Goal: Task Accomplishment & Management: Use online tool/utility

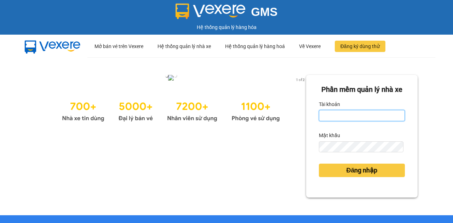
click at [360, 121] on input "Tài khoản" at bounding box center [362, 115] width 86 height 11
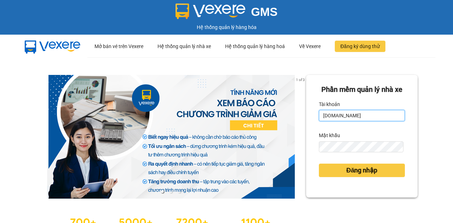
type input "[DOMAIN_NAME]"
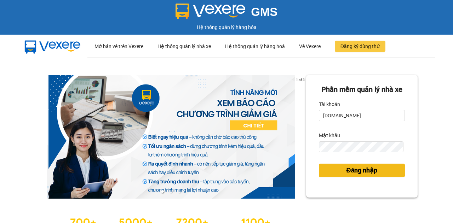
click at [361, 175] on span "Đăng nhập" at bounding box center [361, 170] width 31 height 10
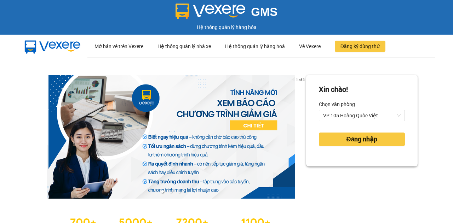
click at [352, 183] on div "Xin chào! Chọn văn phòng VP 105 Hoàng Quốc Việt Đăng nhập" at bounding box center [361, 157] width 111 height 165
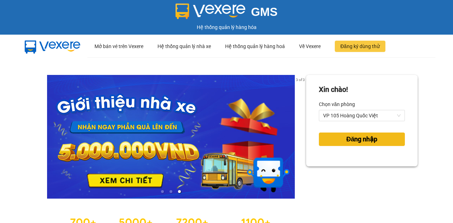
click at [352, 140] on span "Đăng nhập" at bounding box center [361, 139] width 31 height 10
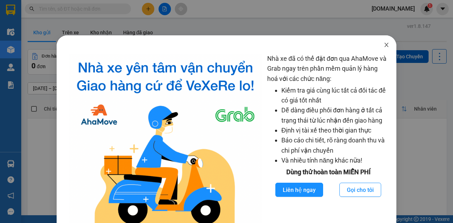
click at [383, 46] on icon "close" at bounding box center [386, 45] width 6 height 6
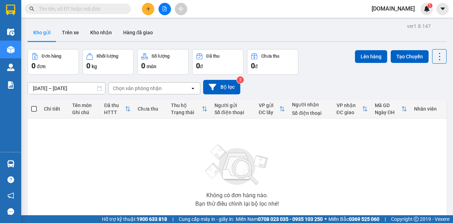
click at [67, 91] on input "12/10/2025 – 14/10/2025" at bounding box center [66, 88] width 77 height 11
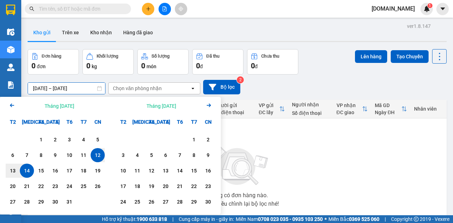
click at [15, 105] on icon "Arrow Left" at bounding box center [12, 105] width 8 height 8
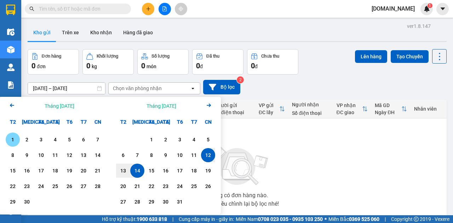
click at [10, 138] on div "1" at bounding box center [13, 139] width 10 height 8
click at [34, 198] on div "Calendar." at bounding box center [41, 202] width 14 height 14
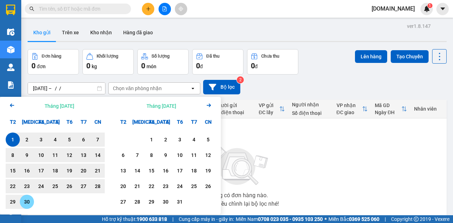
click at [27, 205] on div "30" at bounding box center [27, 202] width 10 height 8
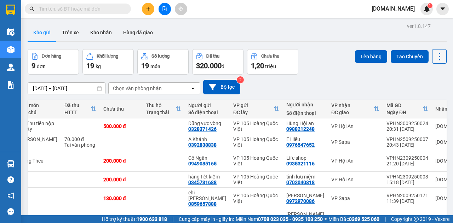
click at [438, 57] on icon at bounding box center [439, 57] width 10 height 10
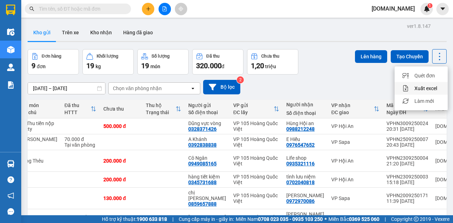
click at [430, 89] on span "Xuất excel" at bounding box center [425, 88] width 23 height 7
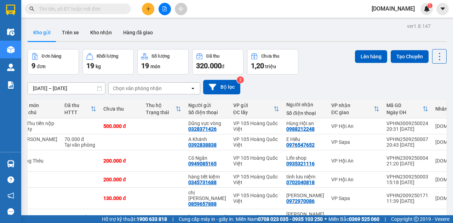
click at [195, 87] on icon "open" at bounding box center [193, 89] width 6 height 6
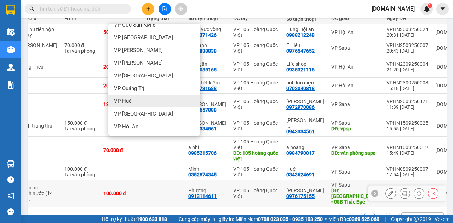
scroll to position [118, 0]
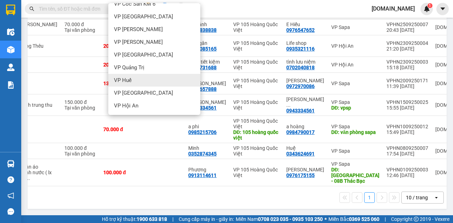
click at [141, 201] on div "1 10 / trang open" at bounding box center [236, 198] width 413 height 12
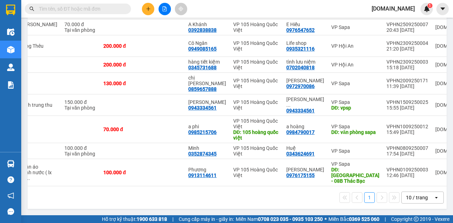
click at [409, 199] on div "10 / trang" at bounding box center [417, 197] width 22 height 7
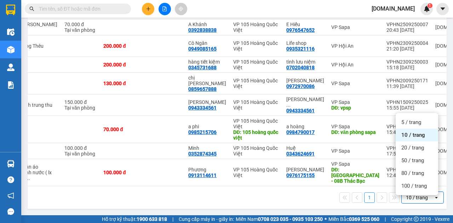
click at [414, 132] on span "10 / trang" at bounding box center [413, 135] width 24 height 7
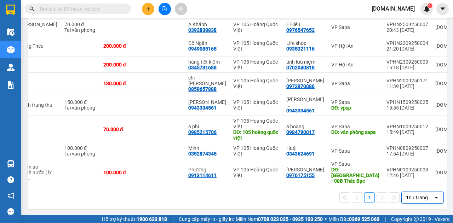
click at [368, 198] on button "1" at bounding box center [369, 197] width 11 height 11
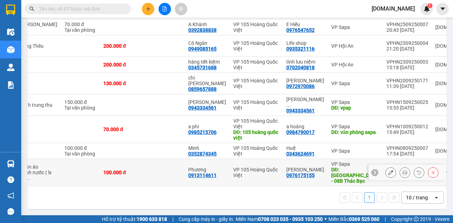
scroll to position [0, 0]
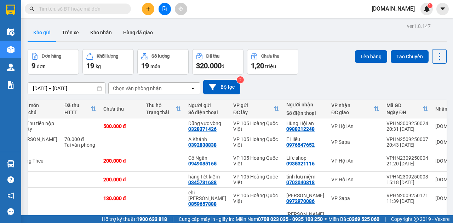
click at [55, 59] on div "Đơn hàng" at bounding box center [51, 56] width 19 height 5
click at [61, 63] on div "9 đơn" at bounding box center [52, 66] width 43 height 10
click at [103, 87] on input "01/09/2025 – 30/09/2025" at bounding box center [66, 88] width 77 height 11
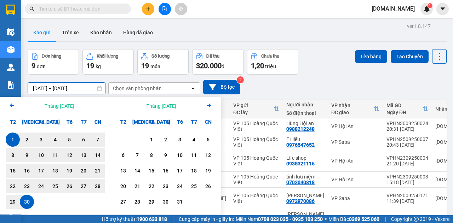
click at [12, 103] on icon "Arrow Left" at bounding box center [12, 105] width 8 height 8
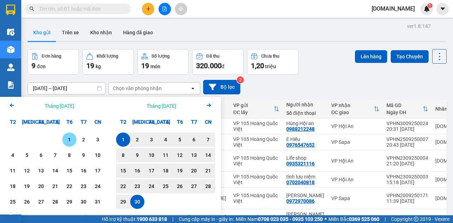
click at [67, 137] on div "1" at bounding box center [69, 139] width 10 height 8
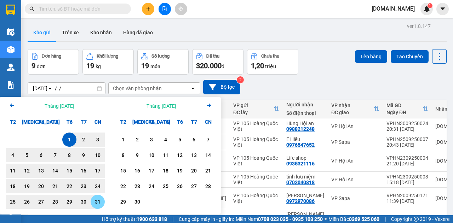
click at [94, 203] on div "31" at bounding box center [98, 202] width 10 height 8
type input "[DATE] – [DATE]"
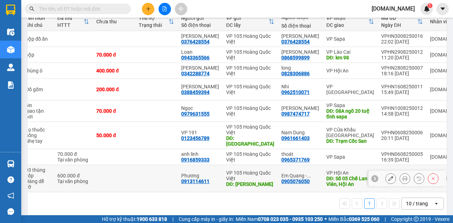
scroll to position [97, 0]
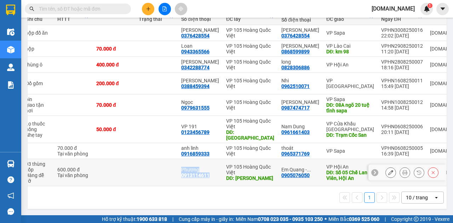
drag, startPoint x: 186, startPoint y: 181, endPoint x: 130, endPoint y: 180, distance: 55.9
click at [130, 180] on tr "3 món Khác 03 thùng xốp Hàng dễ vỡ 600.000 đ Tại văn phòng Phương 0913114611 VP…" at bounding box center [226, 172] width 491 height 27
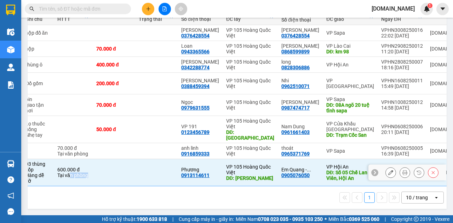
drag, startPoint x: 112, startPoint y: 183, endPoint x: 69, endPoint y: 182, distance: 43.1
click at [69, 182] on tr "3 món Khác 03 thùng xốp Hàng dễ vỡ 600.000 đ Tại văn phòng Phương 0913114611 VP…" at bounding box center [226, 172] width 491 height 27
checkbox input "false"
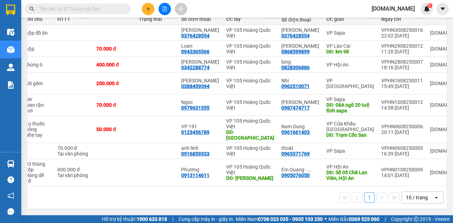
drag, startPoint x: 95, startPoint y: 187, endPoint x: 52, endPoint y: 188, distance: 43.9
click at [52, 188] on div "1 10 / trang open" at bounding box center [237, 197] width 419 height 23
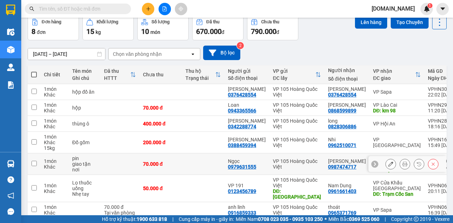
scroll to position [0, 0]
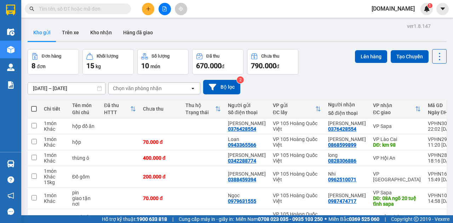
click at [277, 108] on div "VP gửi" at bounding box center [294, 106] width 42 height 6
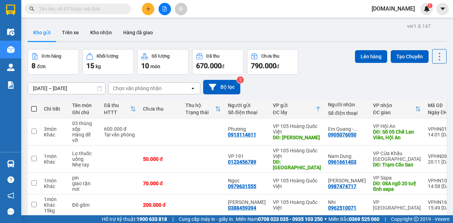
click at [277, 108] on div "VP gửi" at bounding box center [294, 106] width 42 height 6
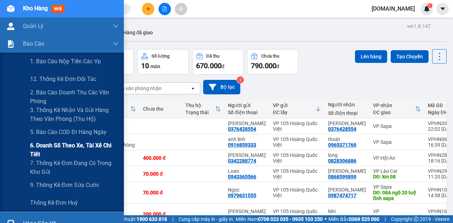
scroll to position [47, 0]
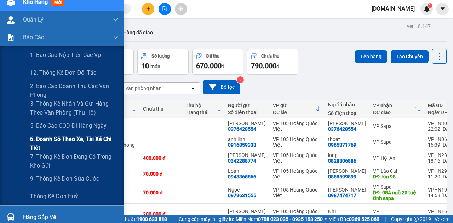
click at [57, 140] on span "6. Doanh số theo xe, tài xế chi tiết" at bounding box center [74, 144] width 88 height 18
